Goal: Use online tool/utility: Use online tool/utility

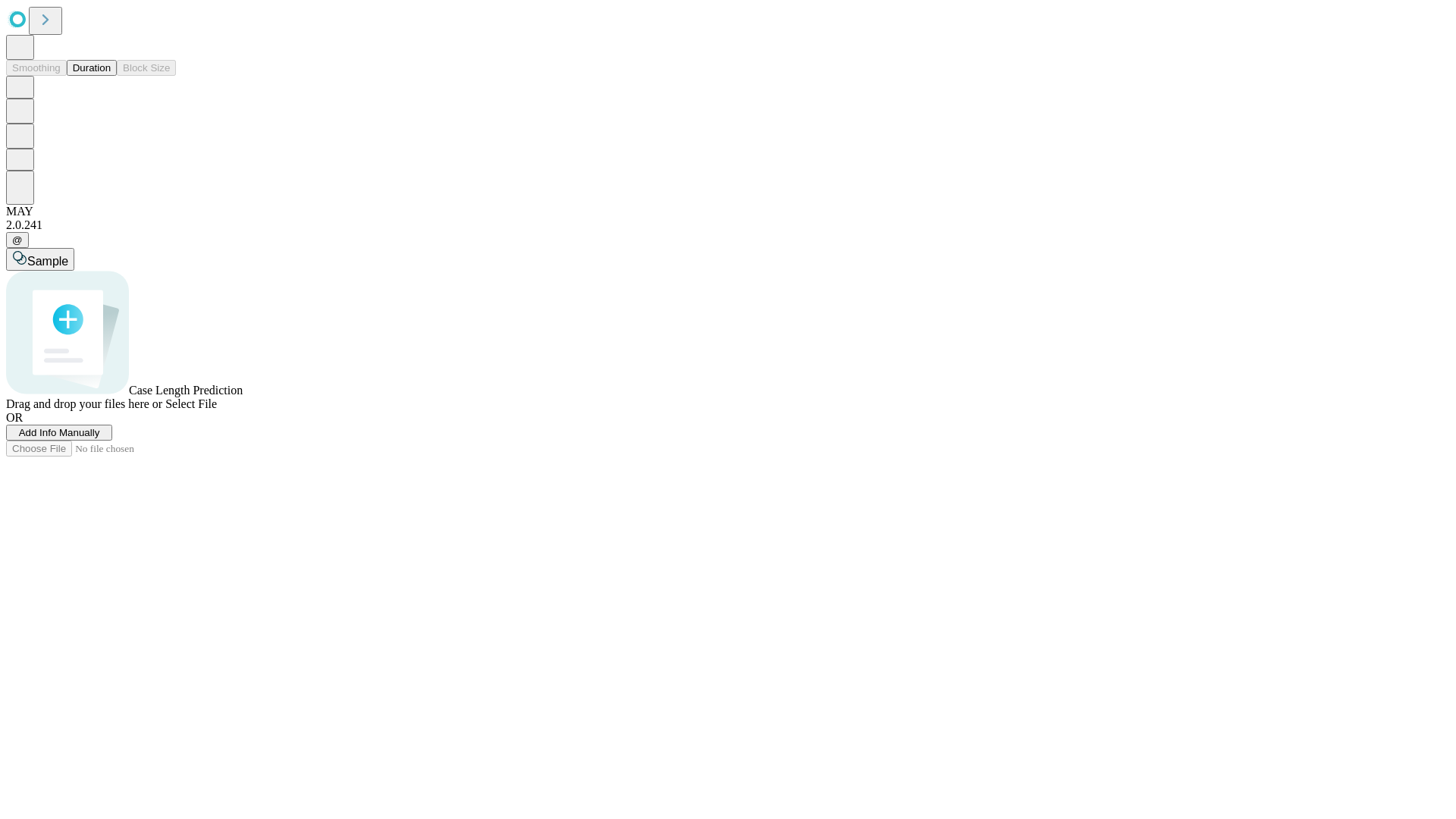
click at [110, 76] on button "Duration" at bounding box center [92, 68] width 50 height 16
click at [68, 254] on span "Sample" at bounding box center [48, 261] width 41 height 13
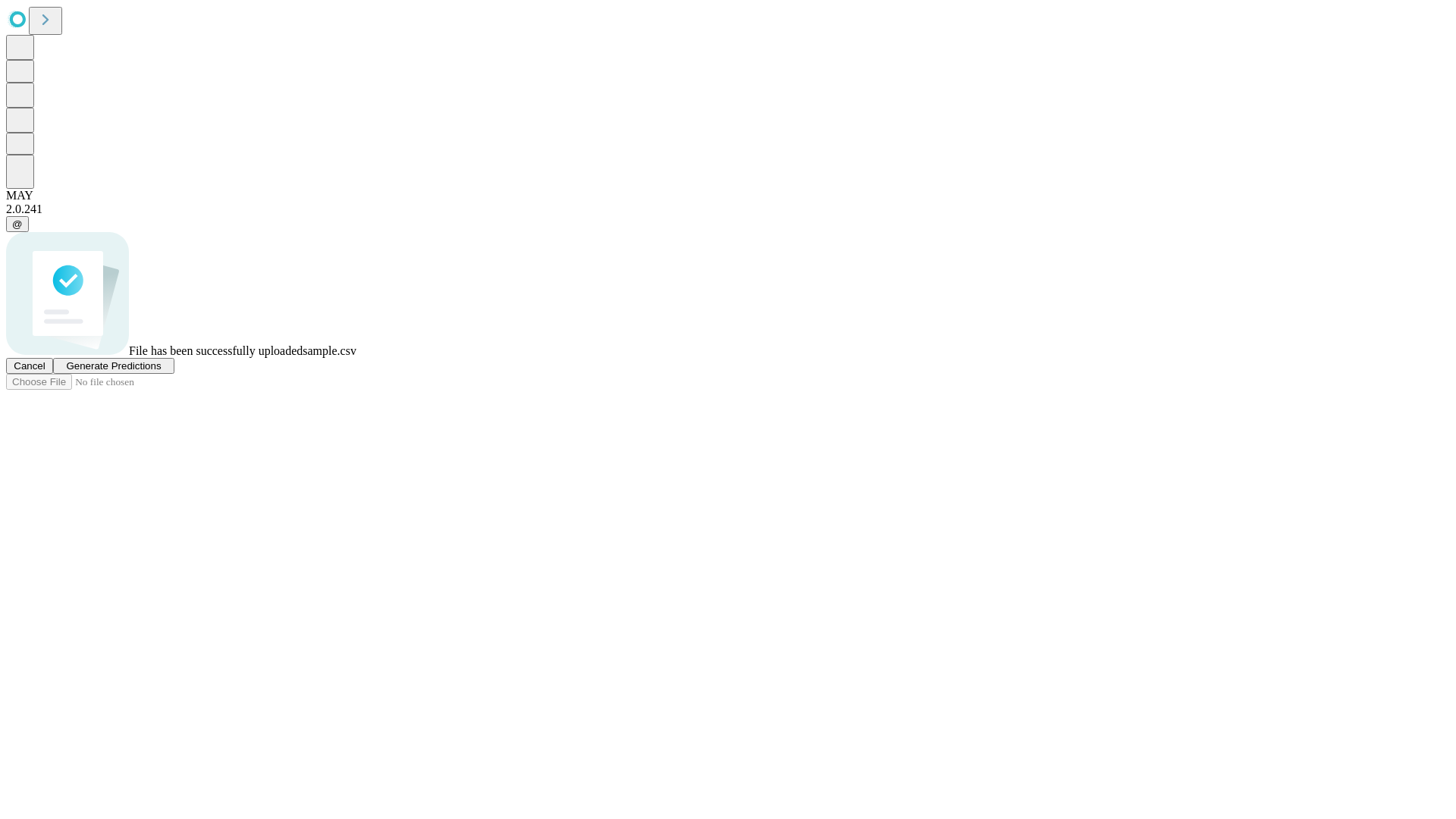
click at [161, 371] on span "Generate Predictions" at bounding box center [114, 366] width 95 height 11
